Goal: Task Accomplishment & Management: Manage account settings

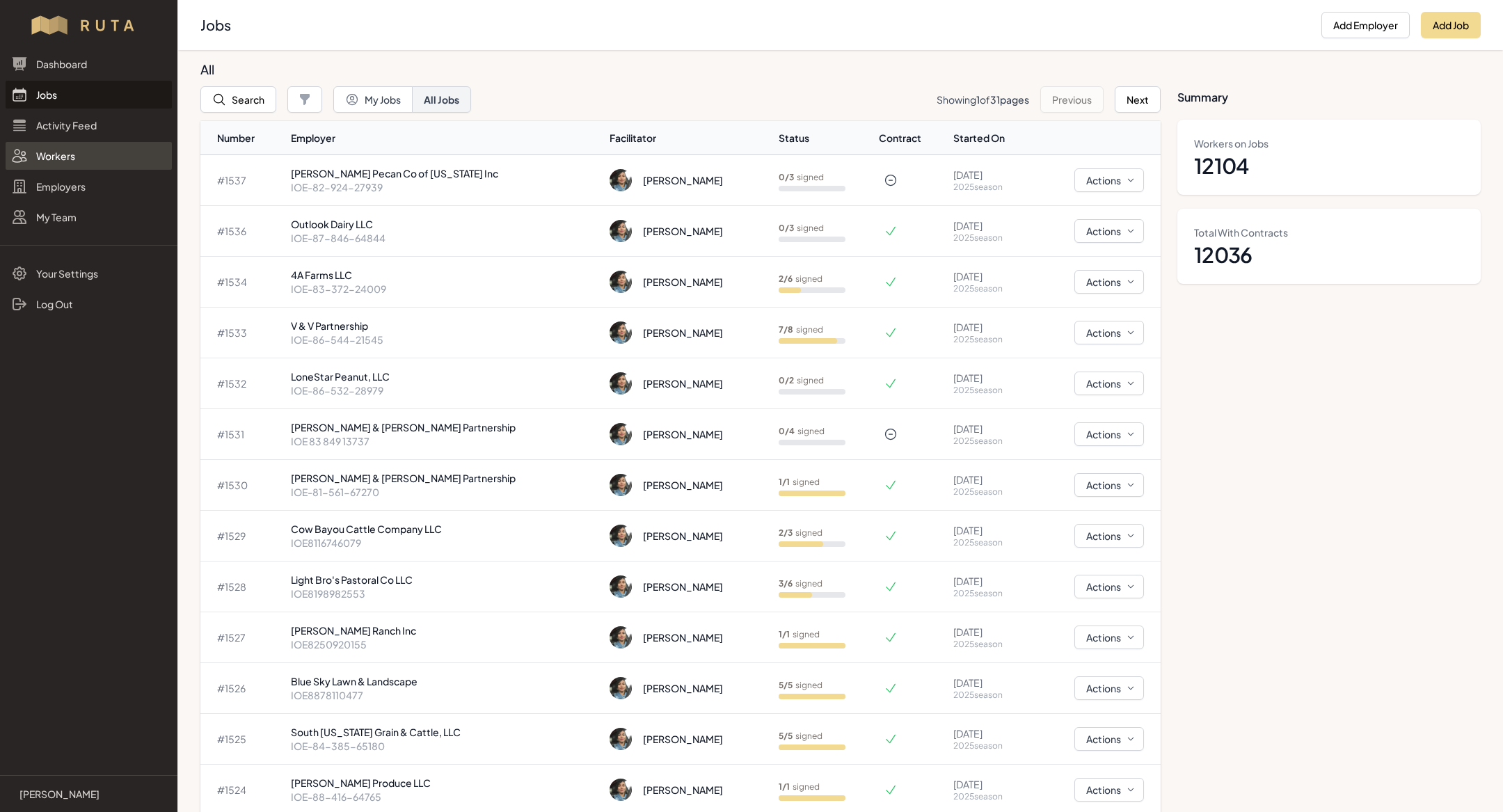
click at [58, 153] on link "Workers" at bounding box center [88, 155] width 166 height 28
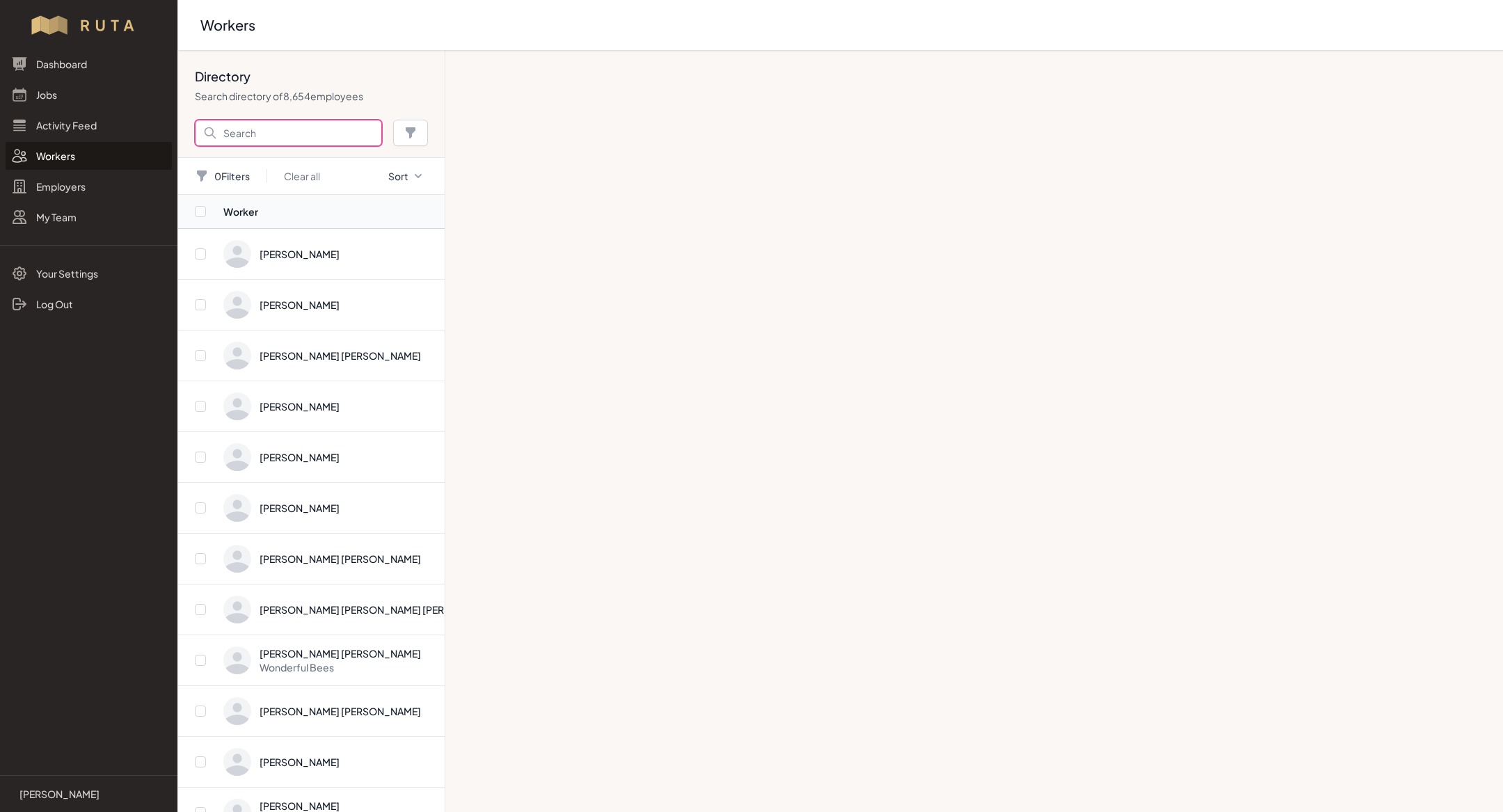
click at [259, 121] on input "Search" at bounding box center [288, 133] width 187 height 27
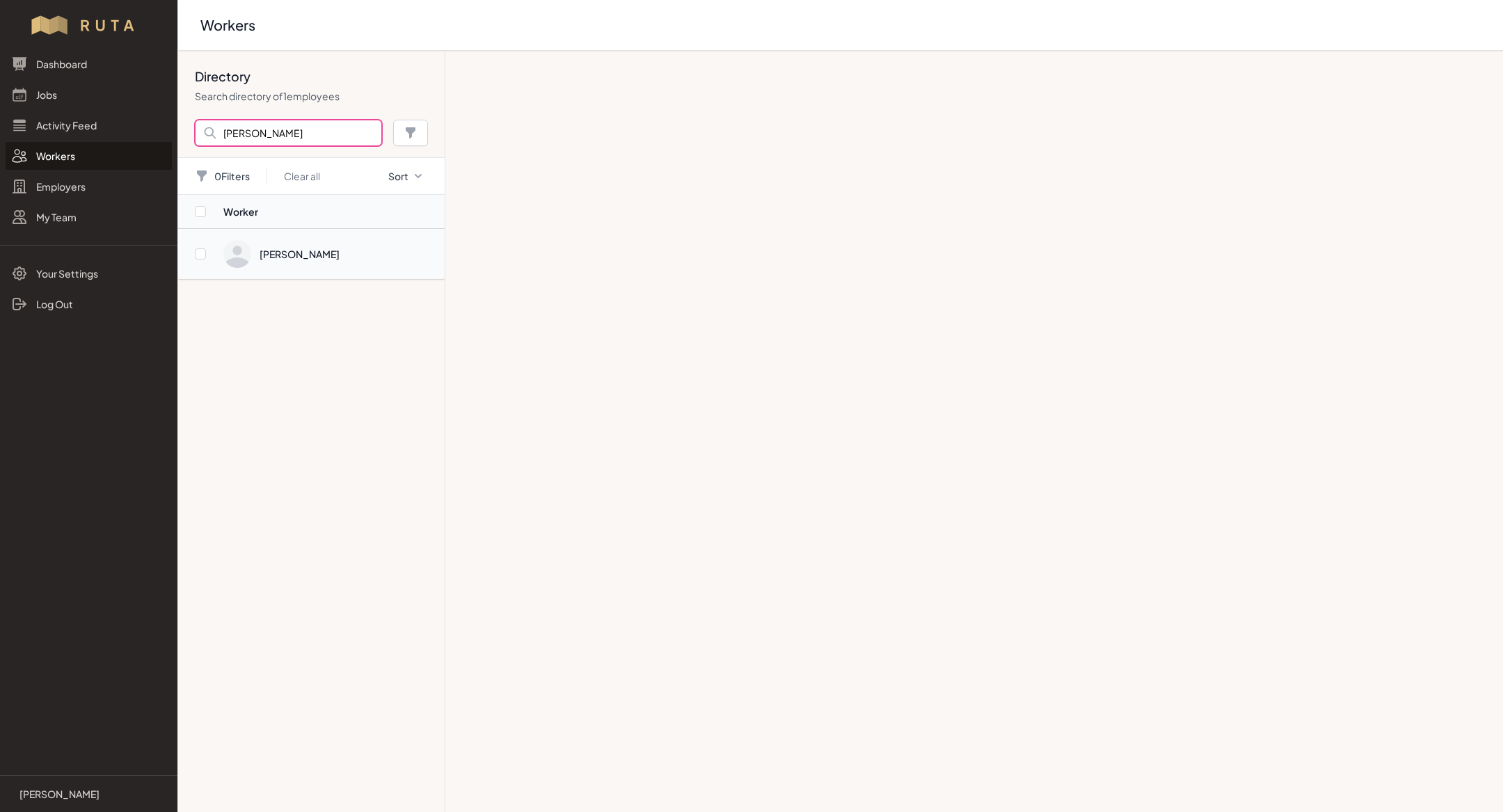
type input "[PERSON_NAME]"
click at [311, 254] on span "Directory" at bounding box center [330, 254] width 213 height 28
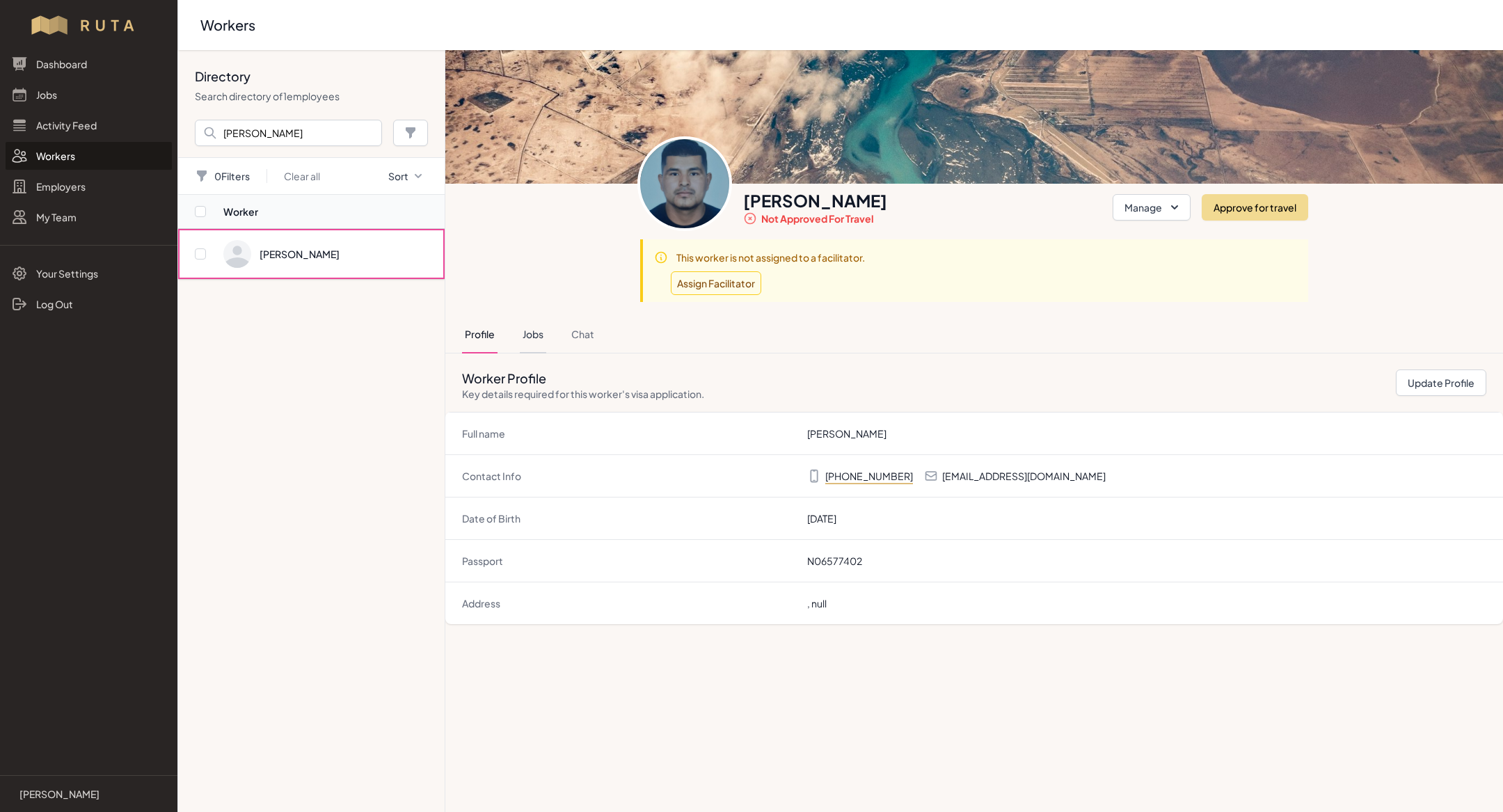
click at [520, 338] on button "Jobs" at bounding box center [533, 335] width 27 height 38
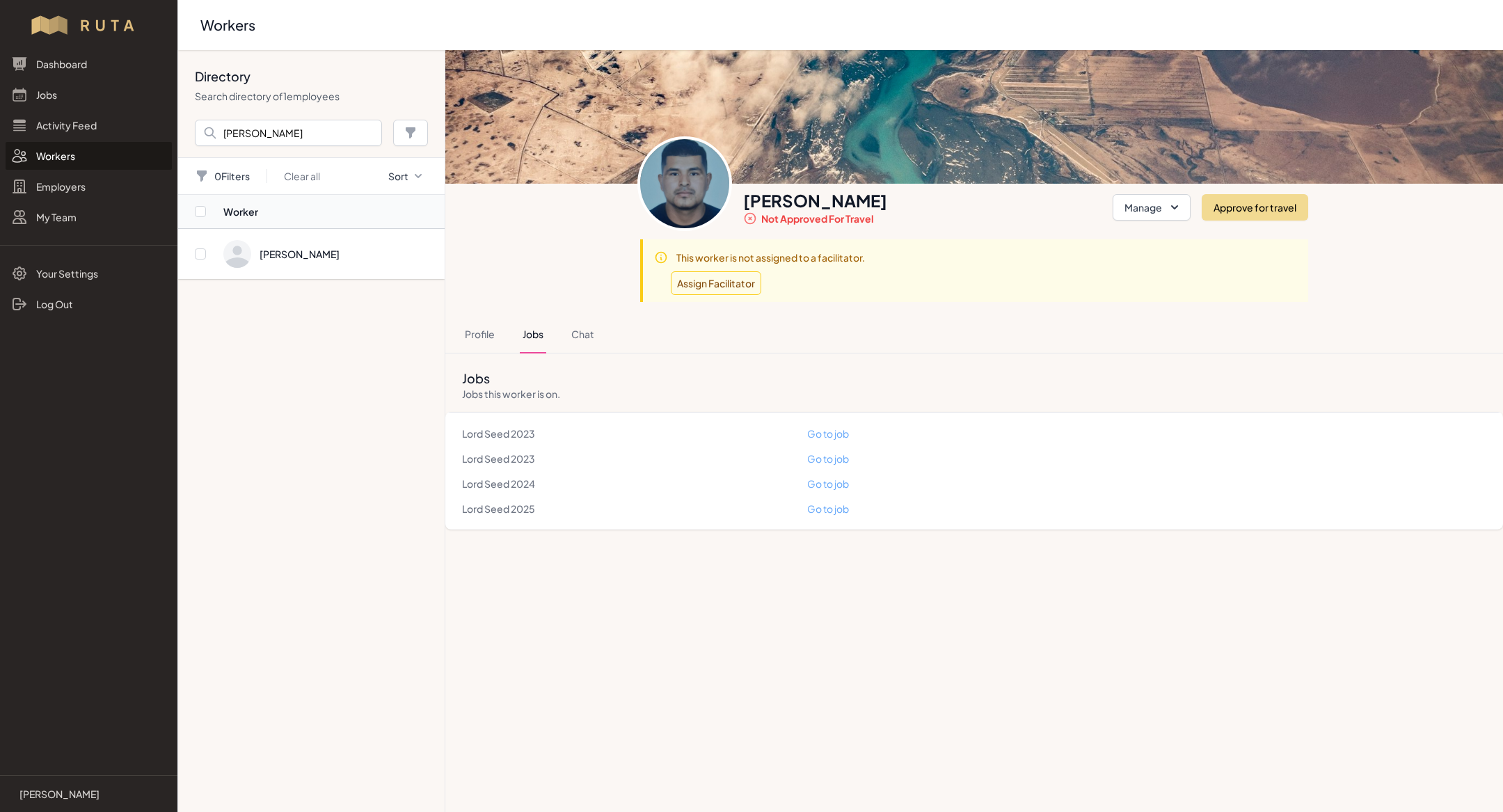
click at [825, 507] on link "Go to job" at bounding box center [828, 509] width 42 height 13
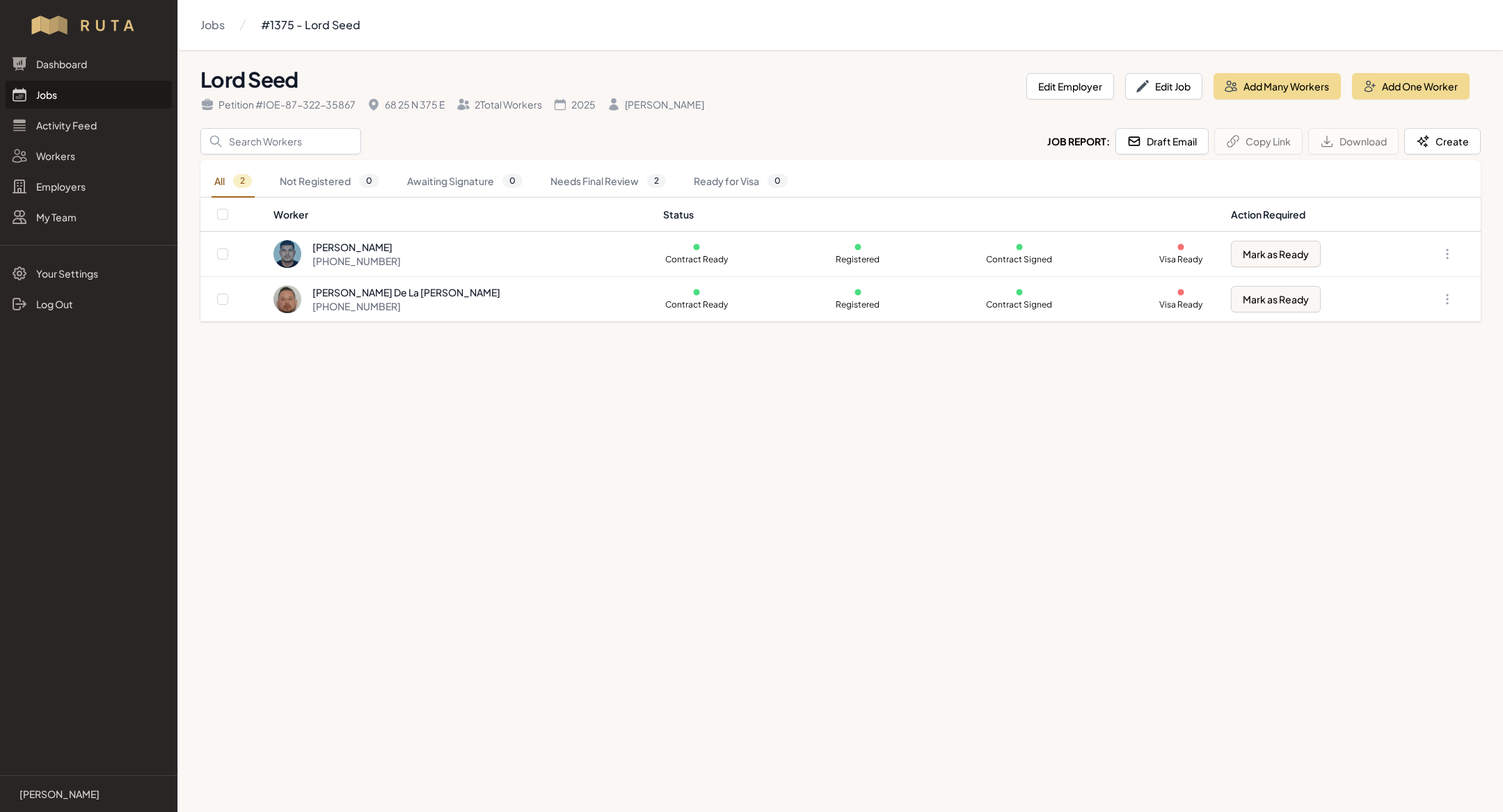
click at [61, 98] on link "Jobs" at bounding box center [88, 94] width 166 height 28
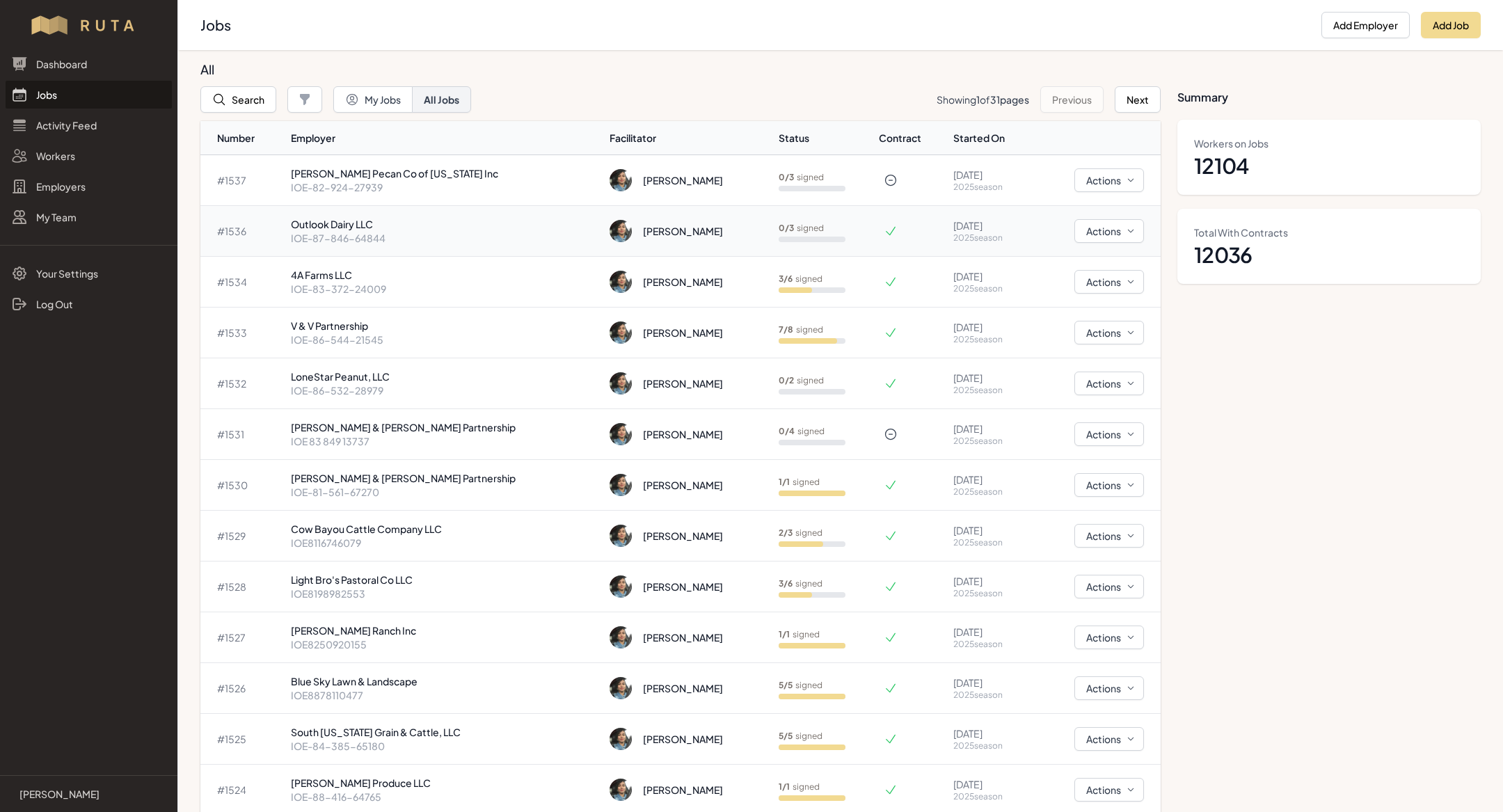
click at [403, 221] on p "Outlook Dairy LLC" at bounding box center [445, 224] width 309 height 14
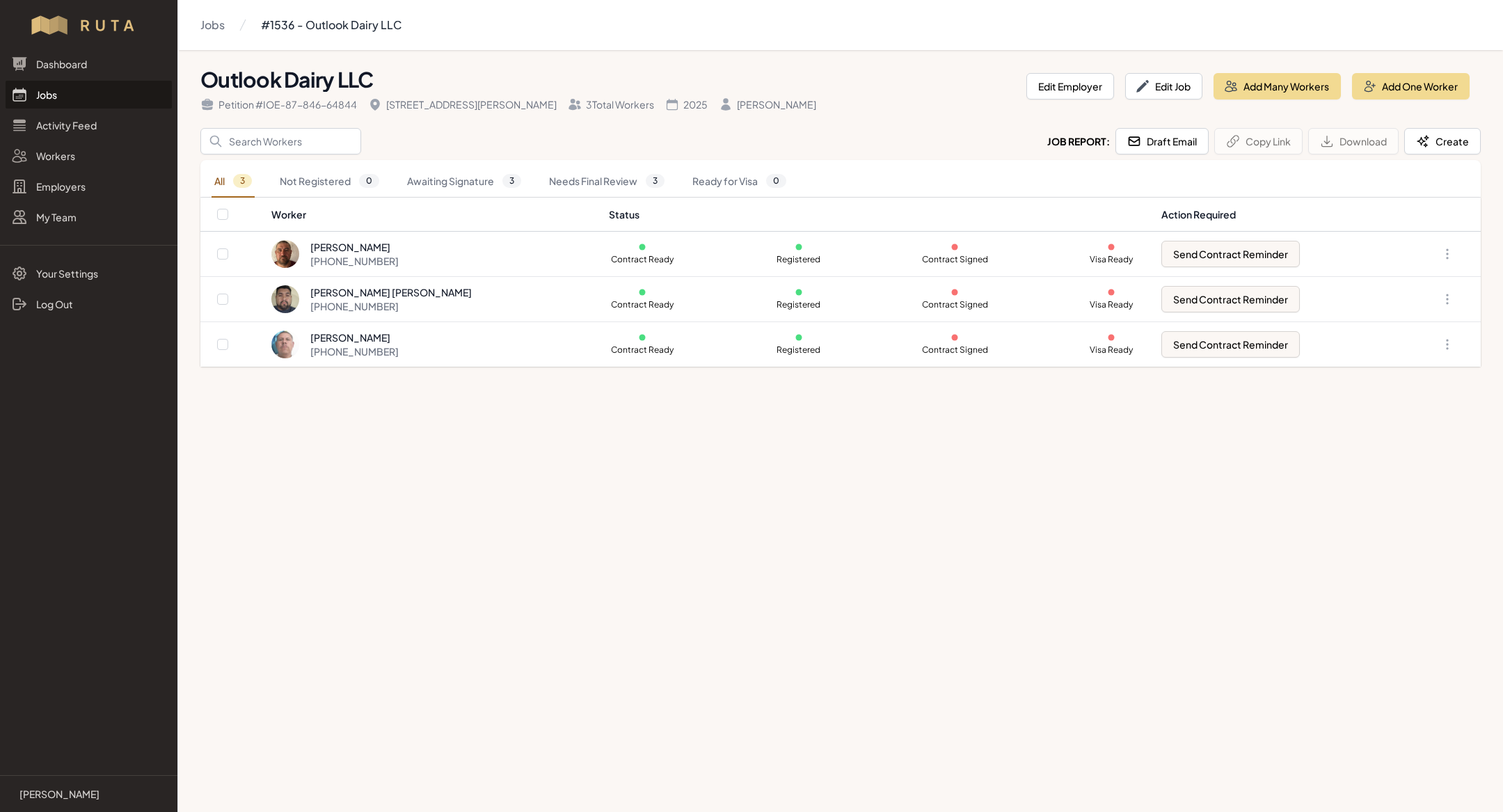
click at [221, 207] on th at bounding box center [235, 215] width 71 height 34
click at [1263, 300] on button "Send Contract Reminder" at bounding box center [1231, 299] width 139 height 27
checkbox input "true"
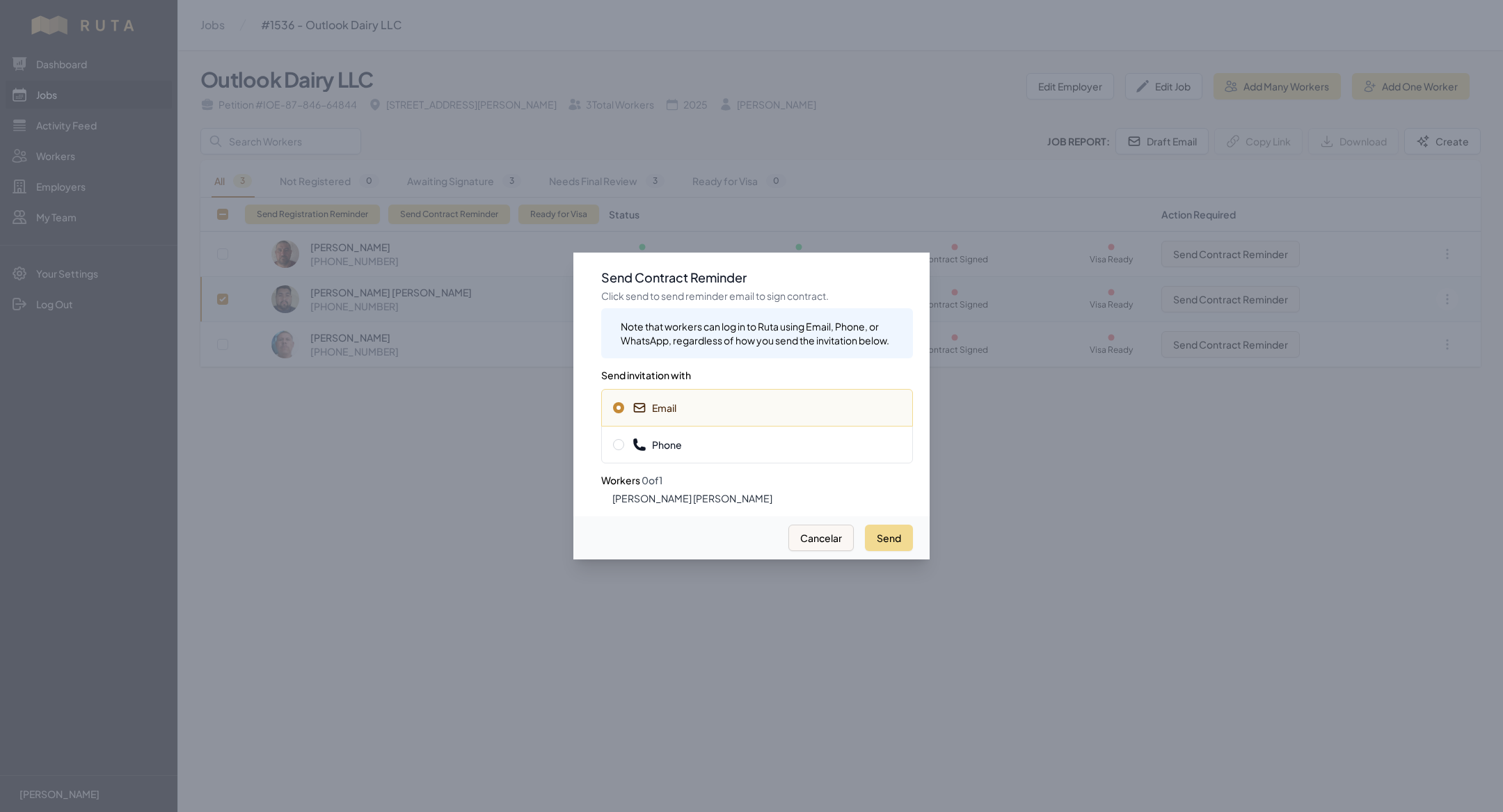
click at [867, 450] on span "Phone" at bounding box center [758, 444] width 288 height 14
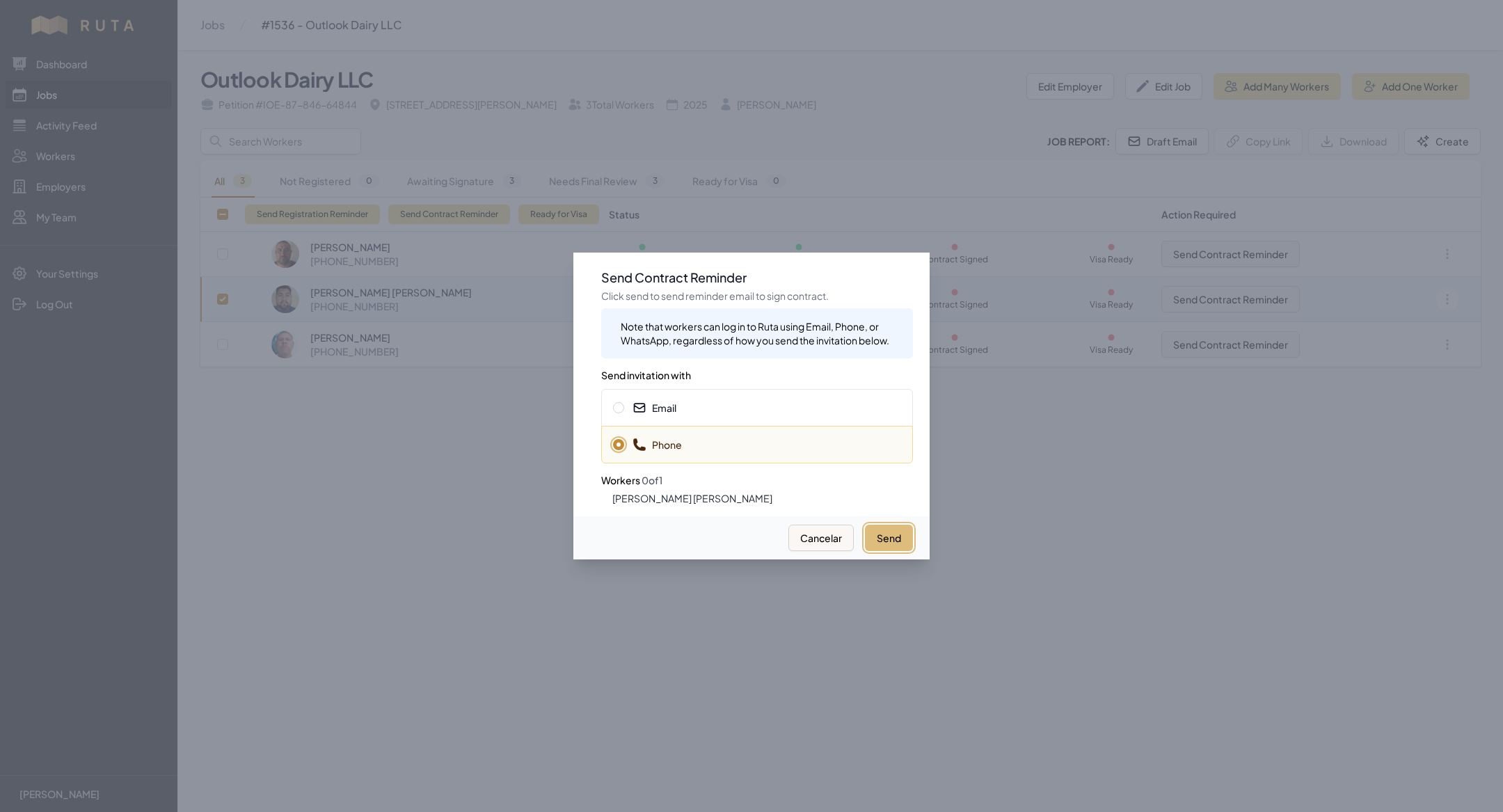
click at [895, 530] on button "Send" at bounding box center [889, 538] width 48 height 27
